Goal: Entertainment & Leisure: Consume media (video, audio)

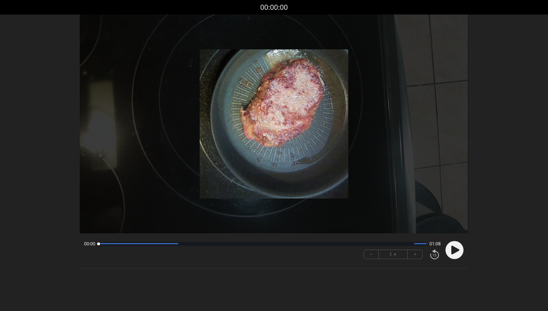
click at [458, 255] on circle at bounding box center [455, 250] width 18 height 18
click at [212, 153] on img at bounding box center [274, 123] width 149 height 149
click at [143, 245] on div "00:07 01:01" at bounding box center [262, 244] width 356 height 6
click at [147, 242] on div at bounding box center [262, 244] width 328 height 4
click at [157, 245] on div at bounding box center [262, 244] width 328 height 4
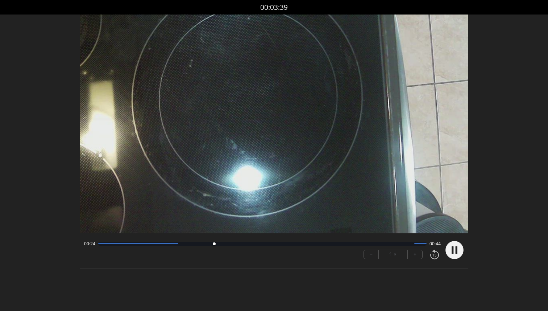
click at [240, 244] on div at bounding box center [262, 244] width 328 height 4
click at [272, 245] on div "00:29 00:38" at bounding box center [262, 244] width 356 height 6
click at [281, 243] on div at bounding box center [262, 244] width 328 height 4
click at [298, 245] on div "00:38 00:29" at bounding box center [262, 244] width 356 height 6
click at [311, 244] on div at bounding box center [262, 244] width 328 height 4
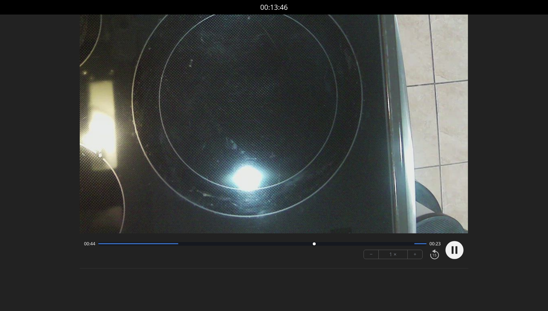
click at [301, 244] on div at bounding box center [262, 244] width 328 height 4
click at [293, 244] on div at bounding box center [262, 244] width 328 height 4
click at [369, 245] on div at bounding box center [262, 244] width 328 height 4
click at [390, 243] on div at bounding box center [262, 244] width 328 height 4
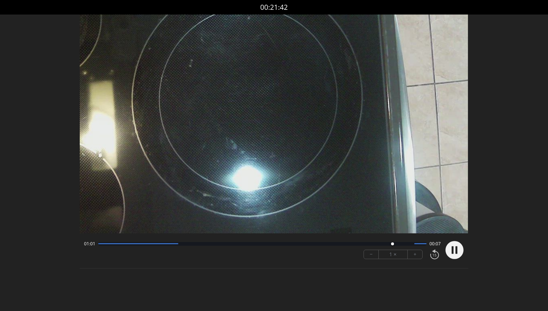
click at [404, 243] on div at bounding box center [262, 244] width 328 height 4
click at [183, 243] on div at bounding box center [262, 244] width 328 height 4
click at [265, 116] on video at bounding box center [274, 124] width 388 height 219
